Goal: Task Accomplishment & Management: Use online tool/utility

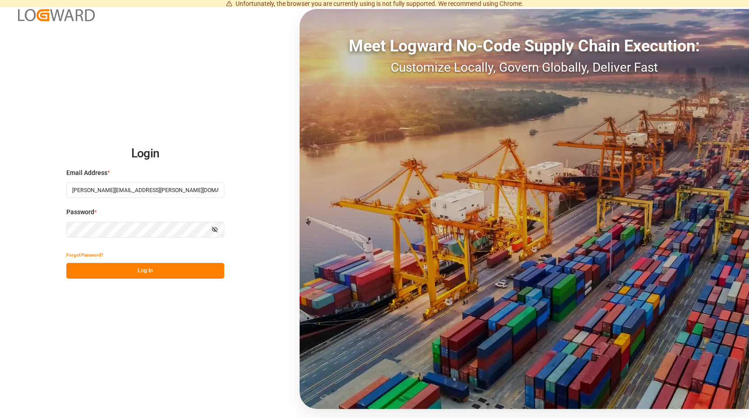
click at [152, 273] on button "Log In" at bounding box center [145, 271] width 158 height 16
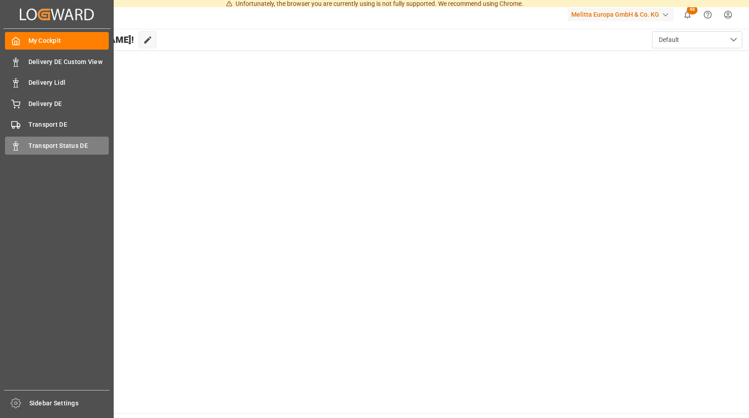
click at [50, 144] on span "Transport Status DE" at bounding box center [68, 145] width 81 height 9
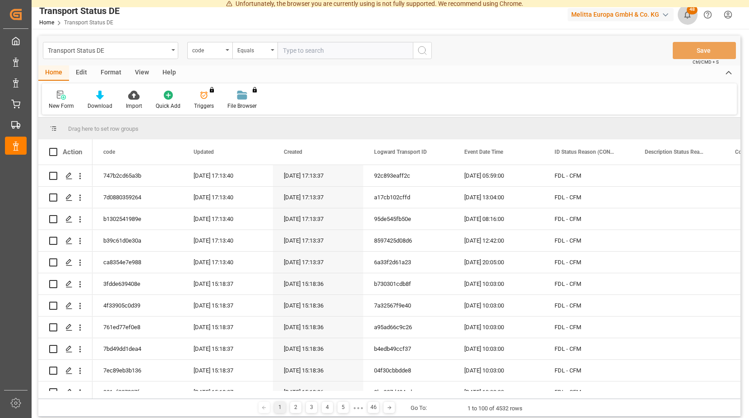
click at [693, 10] on span "48" at bounding box center [692, 9] width 11 height 9
click at [129, 96] on icon at bounding box center [133, 95] width 11 height 9
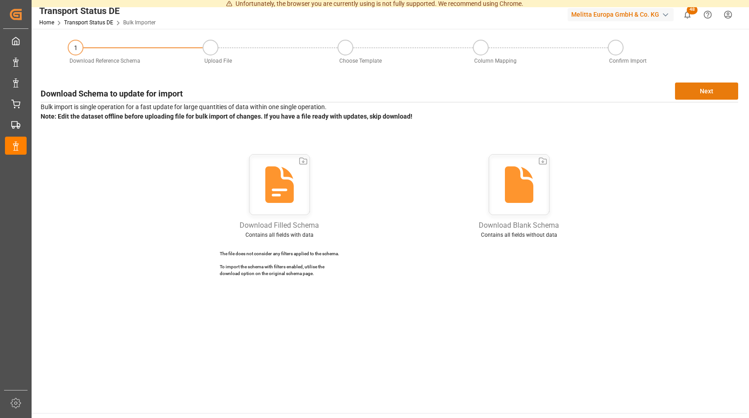
click at [705, 89] on button "Next" at bounding box center [706, 91] width 63 height 17
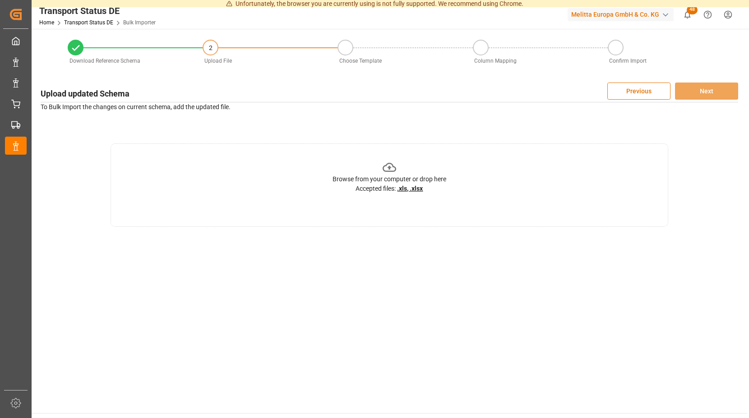
click at [389, 167] on icon at bounding box center [390, 167] width 14 height 9
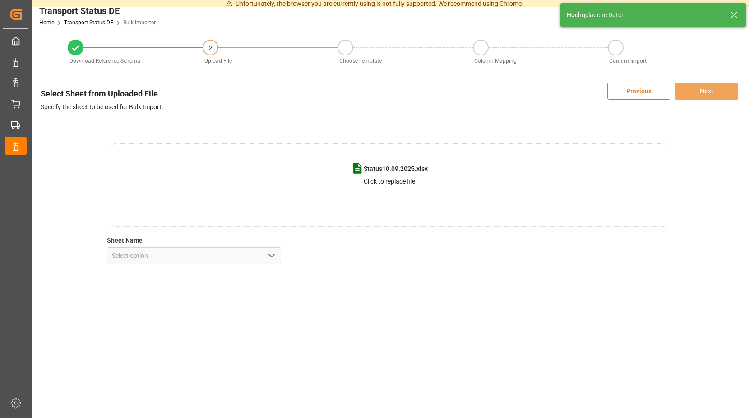
click at [270, 254] on icon "open menu" at bounding box center [271, 255] width 11 height 11
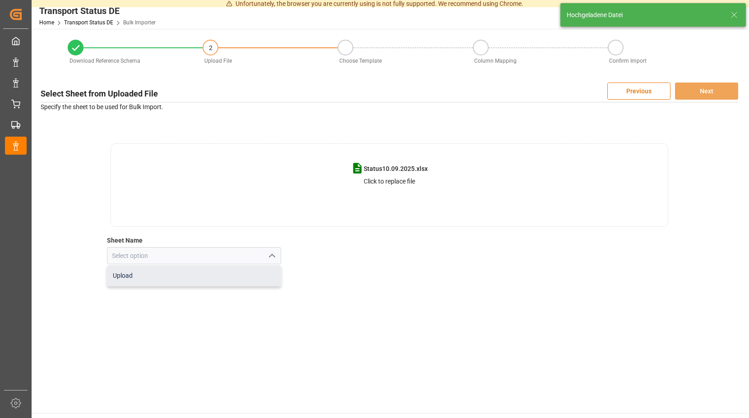
click at [153, 275] on div "Upload" at bounding box center [194, 276] width 174 height 20
type input "Upload"
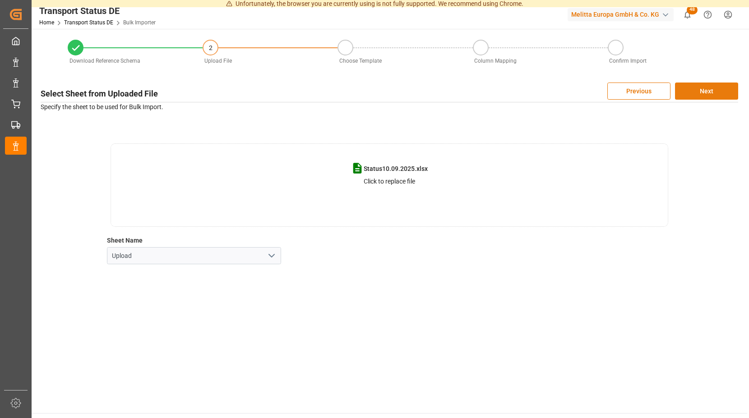
click at [685, 88] on button "Next" at bounding box center [706, 91] width 63 height 17
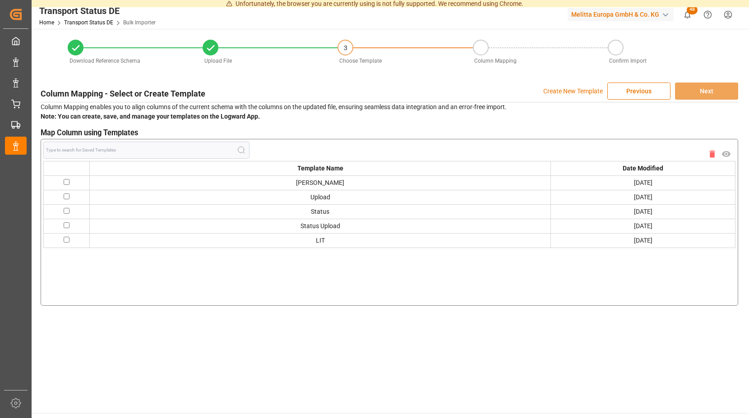
click at [69, 181] on input "checkbox" at bounding box center [67, 182] width 6 height 6
checkbox input "true"
click at [683, 92] on button "Next" at bounding box center [706, 91] width 63 height 17
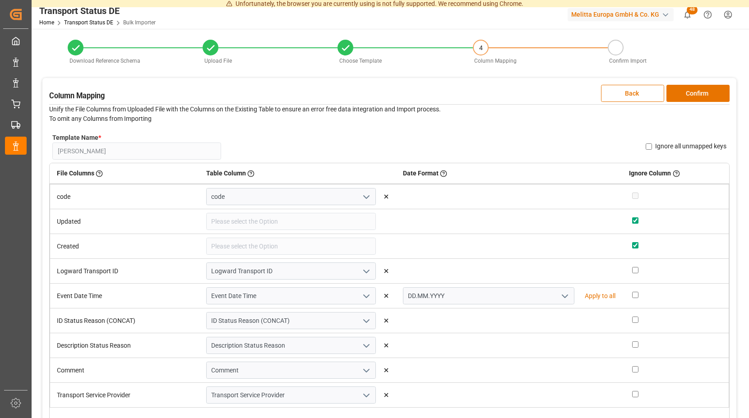
click at [477, 123] on p "Unify the File Columns from Uploaded File with the Columns on the Existing Tabl…" at bounding box center [389, 114] width 681 height 19
click at [684, 92] on button "Confirm" at bounding box center [698, 93] width 63 height 17
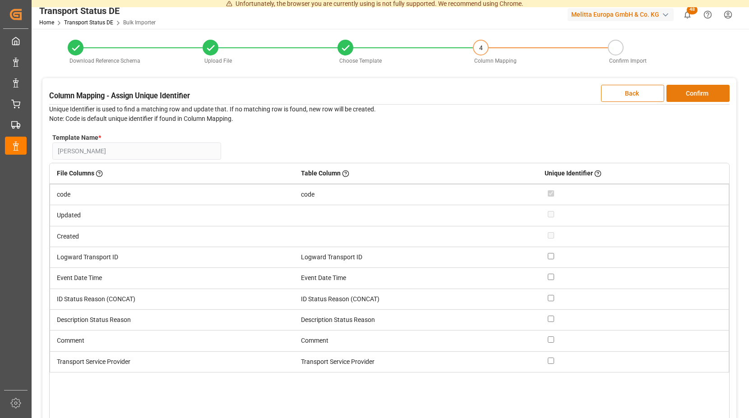
click at [690, 91] on button "Confirm" at bounding box center [698, 93] width 63 height 17
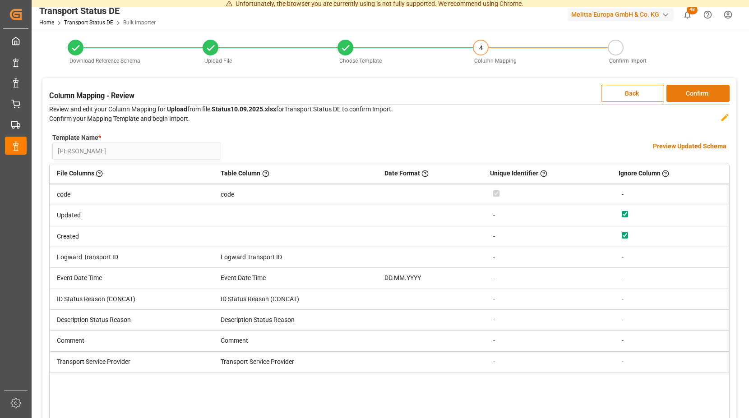
click at [685, 91] on button "Confirm" at bounding box center [698, 93] width 63 height 17
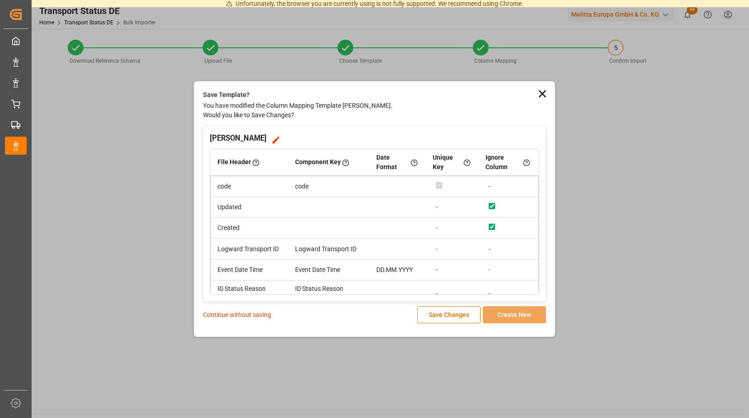
click at [256, 314] on p "Continue without saving" at bounding box center [237, 314] width 68 height 9
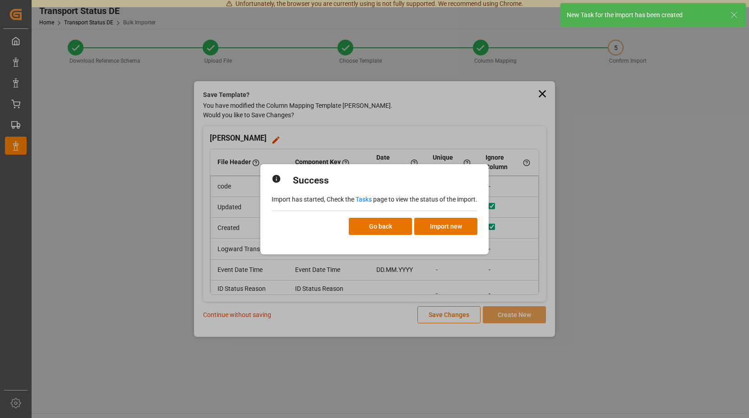
click at [364, 198] on link "Tasks" at bounding box center [364, 199] width 16 height 7
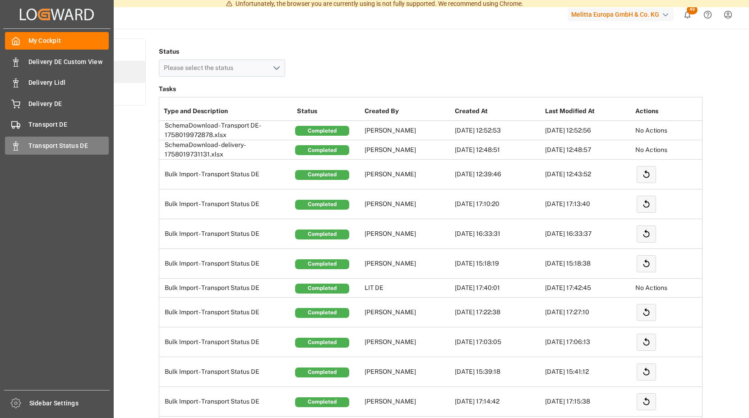
click at [56, 144] on span "Transport Status DE" at bounding box center [68, 145] width 81 height 9
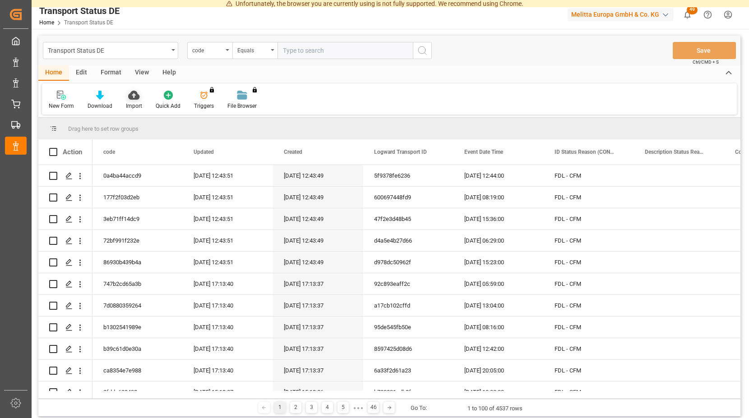
click at [133, 94] on icon at bounding box center [133, 95] width 11 height 9
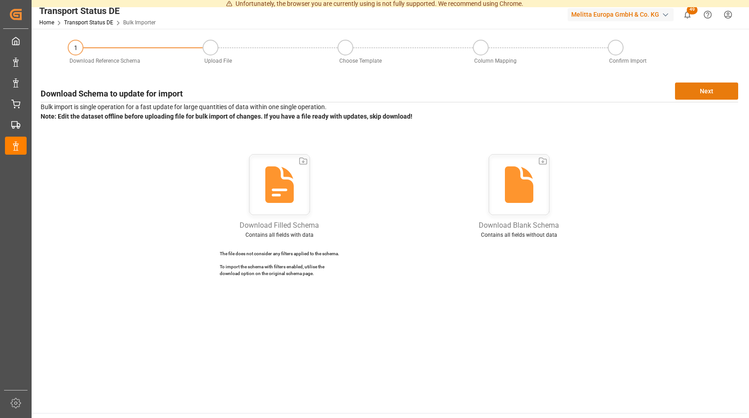
click at [695, 88] on button "Next" at bounding box center [706, 91] width 63 height 17
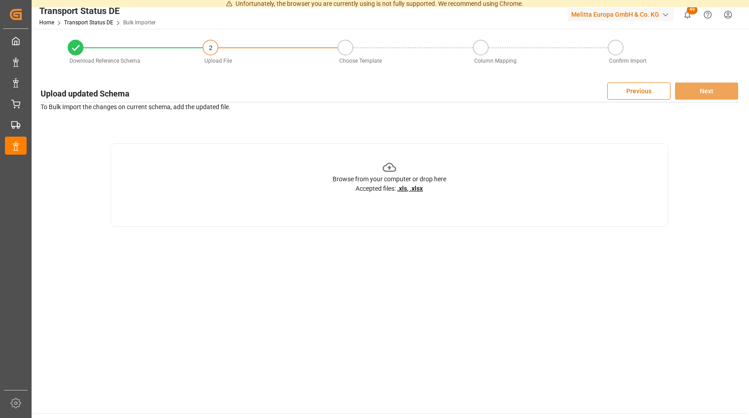
click at [389, 165] on icon at bounding box center [390, 168] width 14 height 14
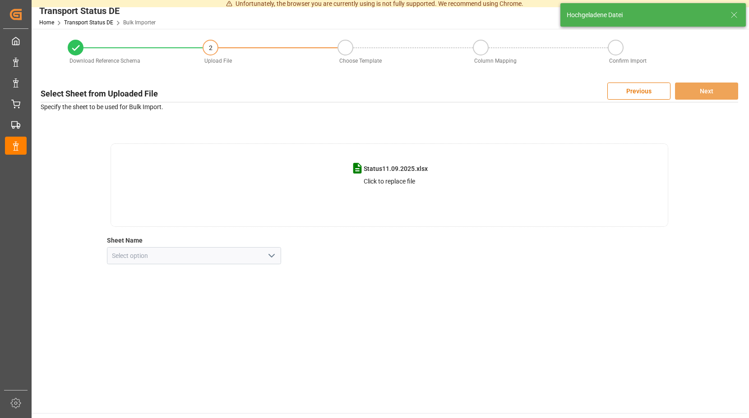
click at [272, 255] on icon "open menu" at bounding box center [271, 255] width 11 height 11
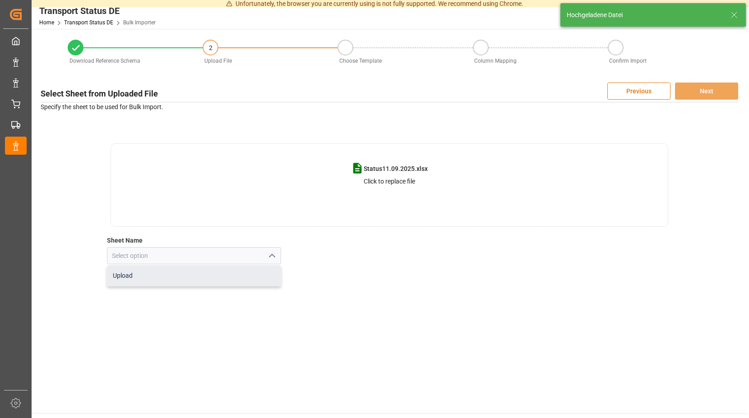
click at [200, 278] on div "Upload" at bounding box center [194, 276] width 174 height 20
type input "Upload"
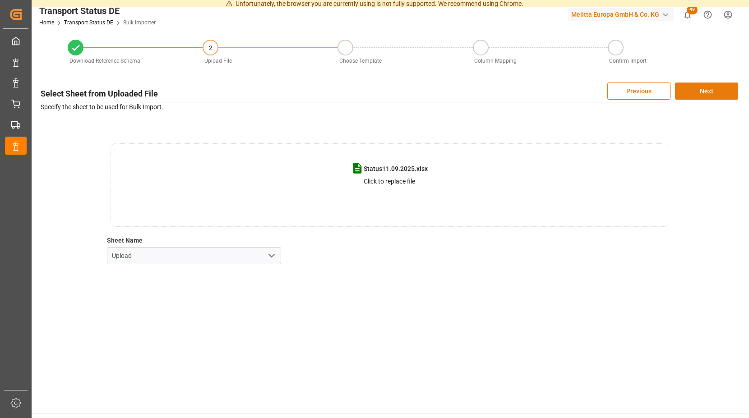
click at [697, 89] on button "Next" at bounding box center [706, 91] width 63 height 17
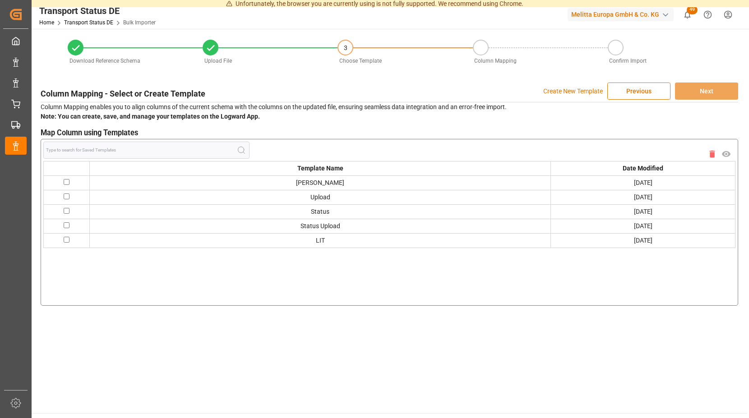
click at [66, 180] on input "checkbox" at bounding box center [67, 182] width 6 height 6
checkbox input "true"
click at [694, 88] on button "Next" at bounding box center [706, 91] width 63 height 17
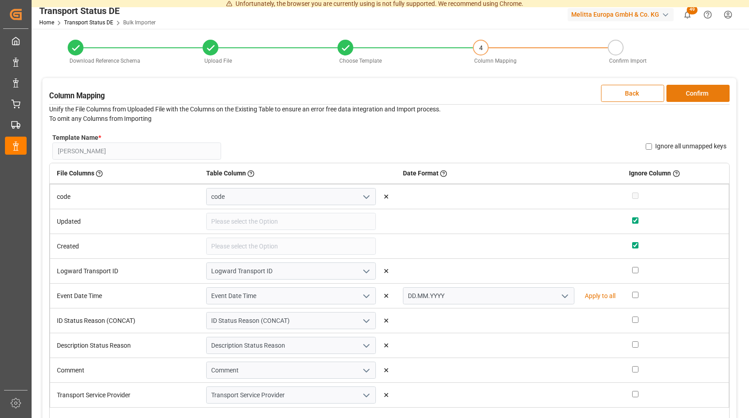
click at [690, 92] on button "Confirm" at bounding box center [698, 93] width 63 height 17
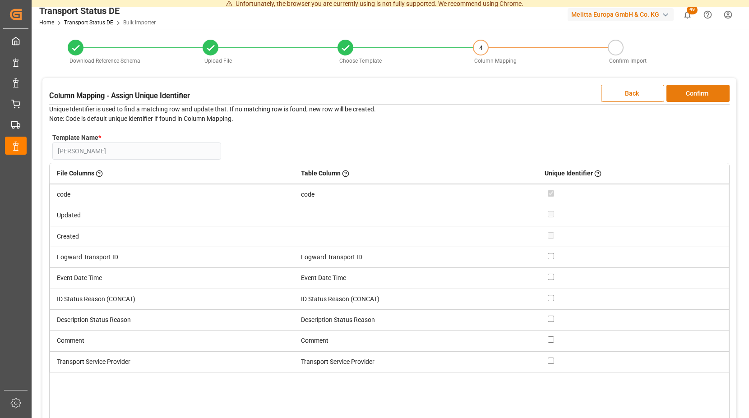
click at [690, 92] on button "Confirm" at bounding box center [698, 93] width 63 height 17
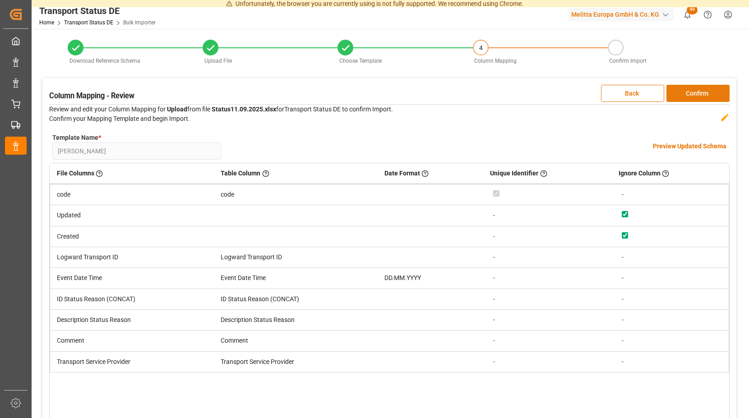
click at [690, 91] on button "Confirm" at bounding box center [698, 93] width 63 height 17
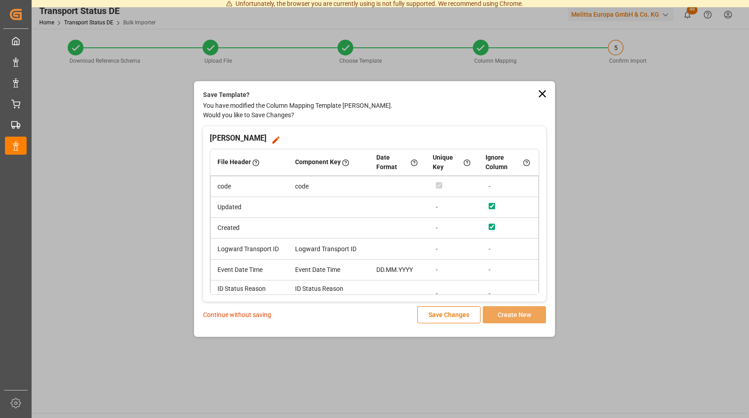
click at [236, 314] on p "Continue without saving" at bounding box center [237, 314] width 68 height 9
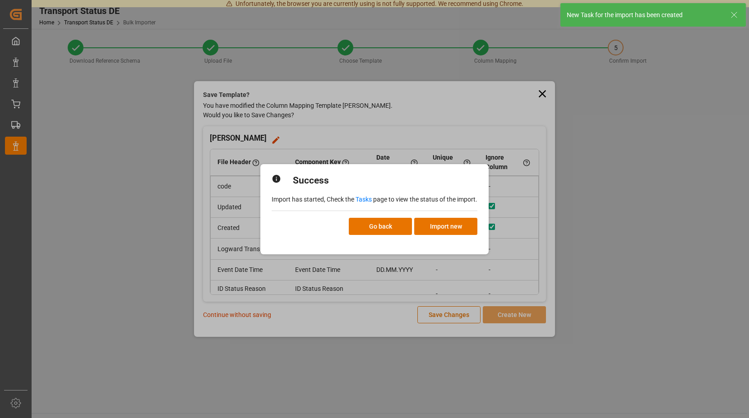
click at [363, 196] on link "Tasks" at bounding box center [364, 199] width 16 height 7
